Goal: Find specific page/section: Find specific page/section

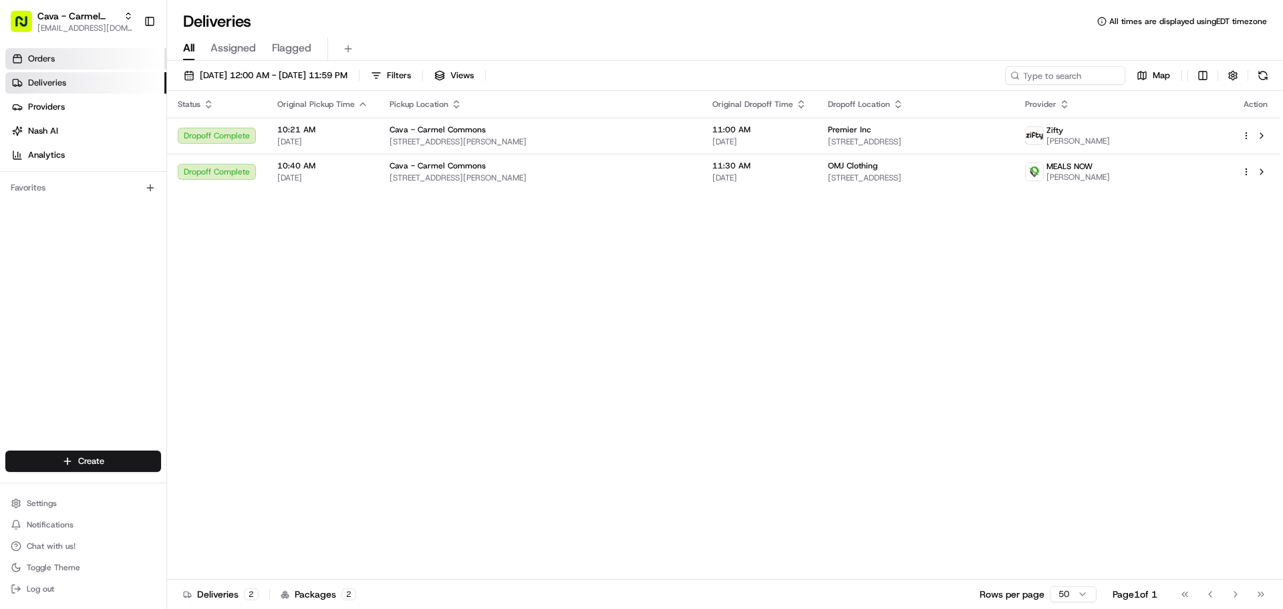
click at [63, 62] on link "Orders" at bounding box center [85, 58] width 161 height 21
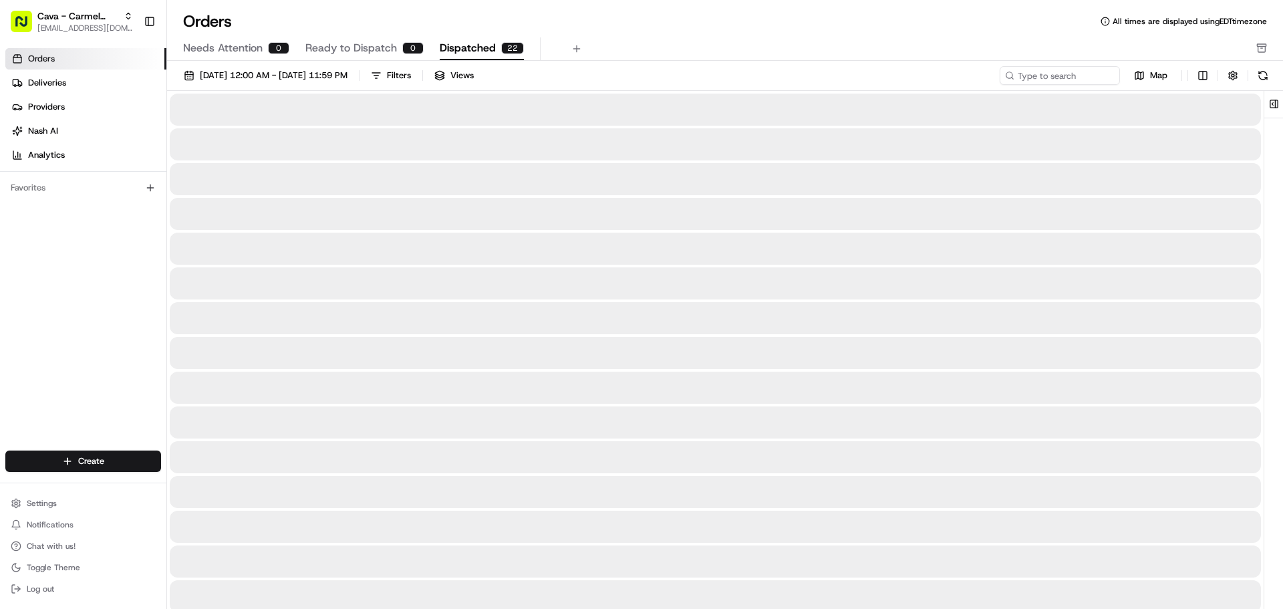
click at [458, 43] on span "Dispatched" at bounding box center [468, 48] width 56 height 16
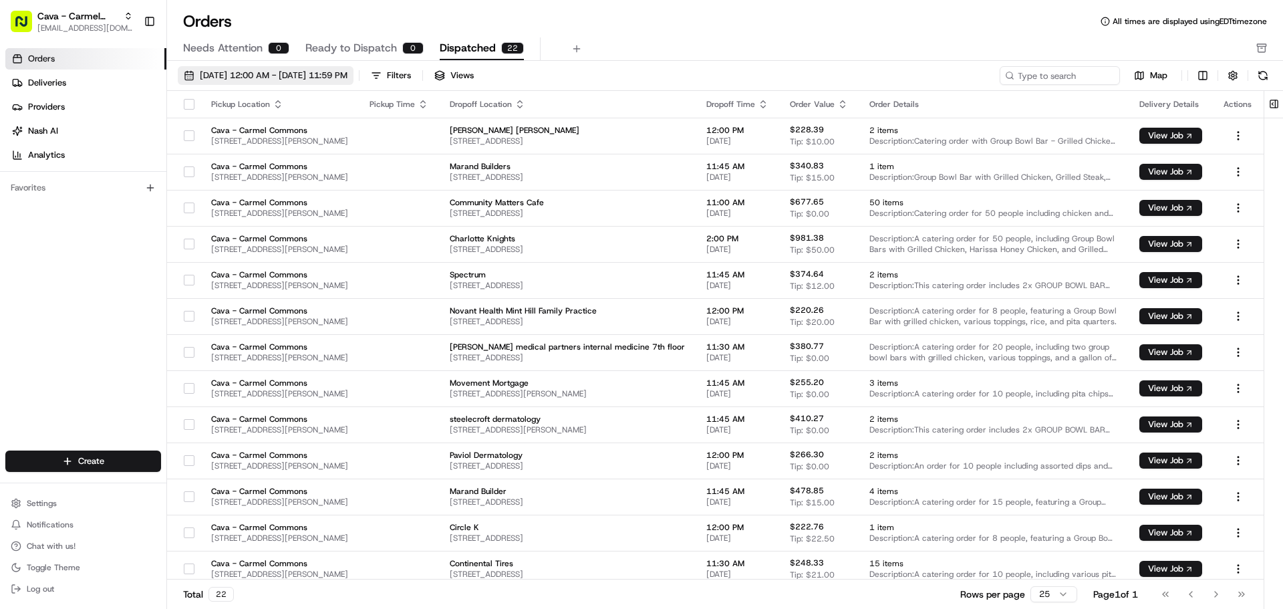
click at [263, 75] on span "[DATE] 12:00 AM - [DATE] 11:59 PM" at bounding box center [274, 75] width 148 height 12
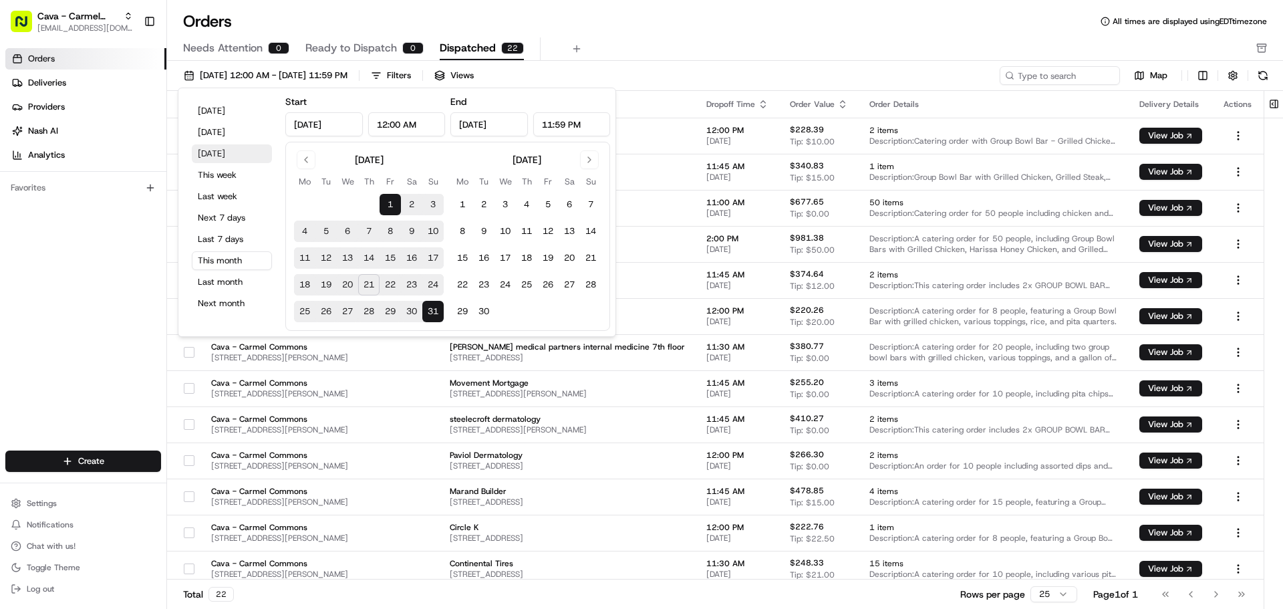
click at [226, 154] on button "[DATE]" at bounding box center [232, 153] width 80 height 19
type input "[DATE]"
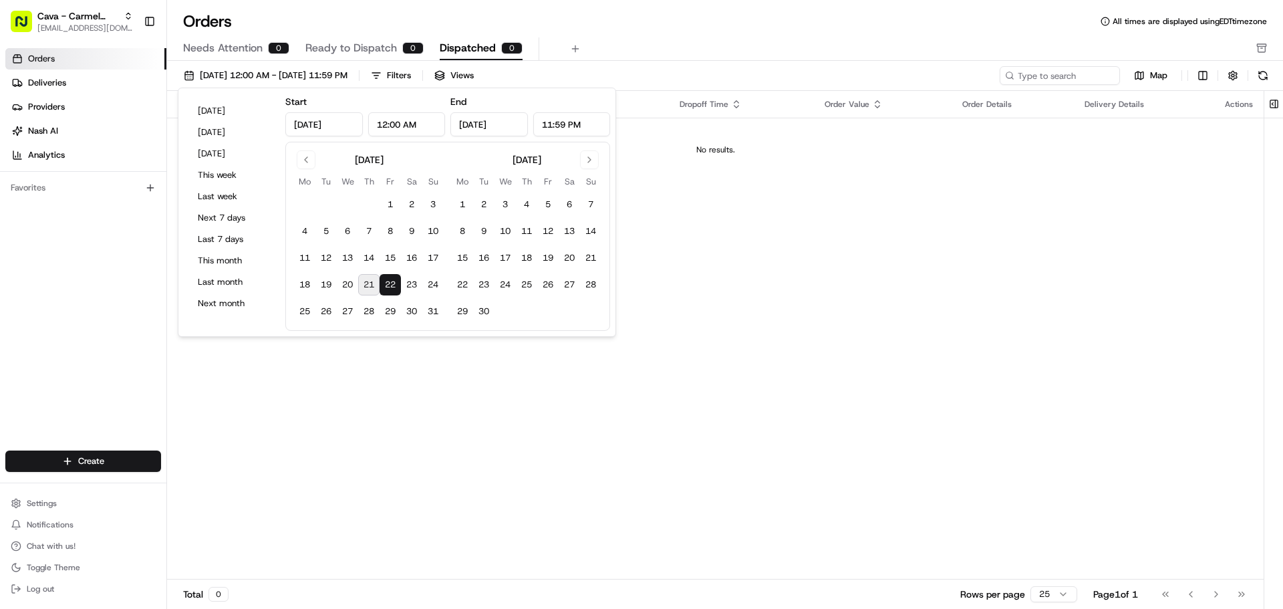
click at [480, 417] on div "Pickup Location Pickup Time Dropoff Location Dropoff Time Order Value Order Det…" at bounding box center [715, 335] width 1096 height 488
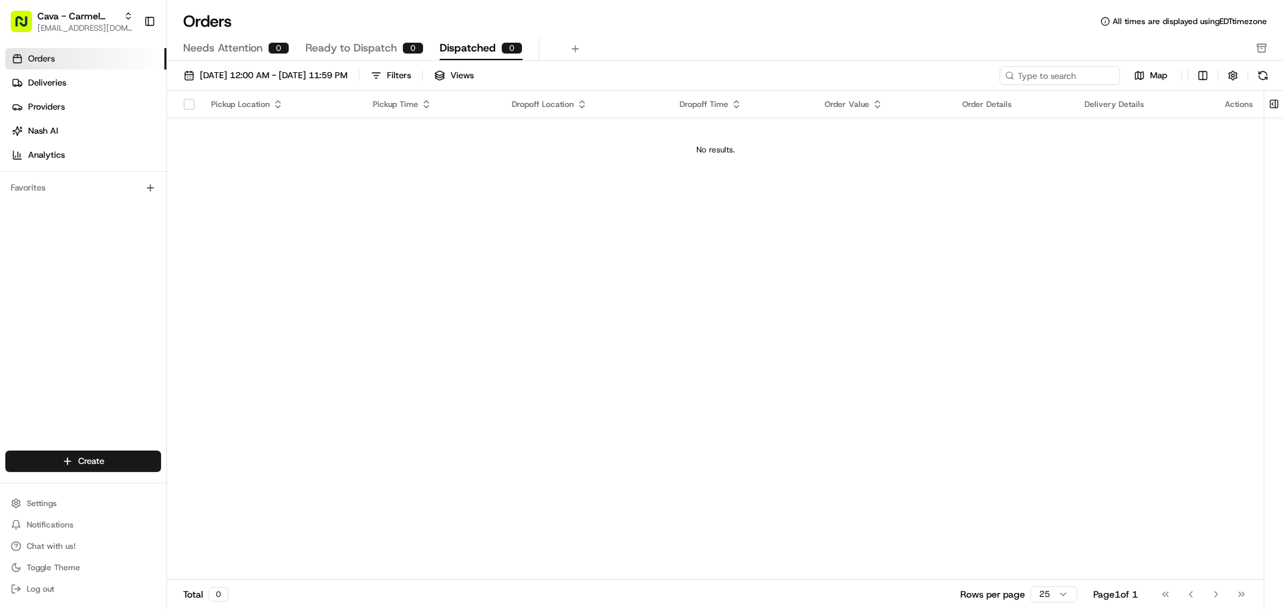
click at [359, 43] on span "Ready to Dispatch" at bounding box center [351, 48] width 92 height 16
